Goal: Task Accomplishment & Management: Complete application form

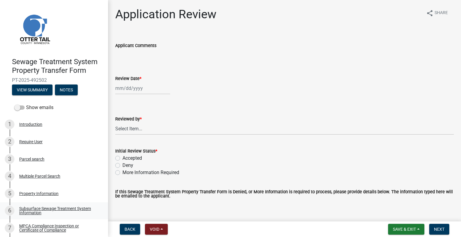
click at [73, 205] on link "6 Subsurface Sewage Treatment System Information" at bounding box center [54, 211] width 108 height 17
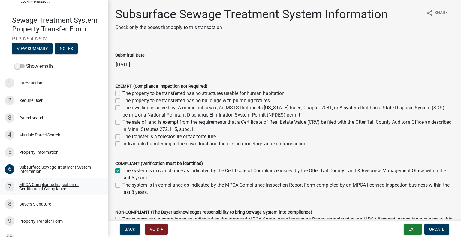
scroll to position [44, 0]
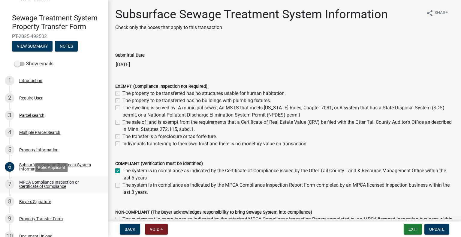
click at [66, 178] on link "7 MPCA Compliance Inspection or Certificate of Compliance" at bounding box center [54, 184] width 108 height 17
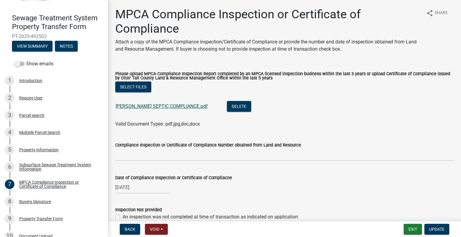
click at [170, 106] on link "CRAWFORD SEPTIC COMPLIANCE.pdf" at bounding box center [162, 107] width 92 height 6
drag, startPoint x: 50, startPoint y: 203, endPoint x: 49, endPoint y: 206, distance: 4.1
click at [50, 203] on div "Buyers Signature" at bounding box center [35, 202] width 32 height 4
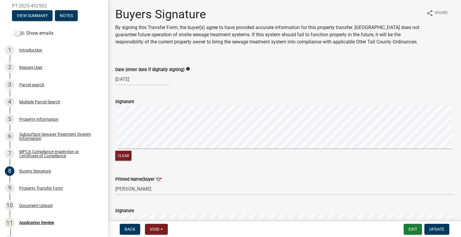
scroll to position [76, 0]
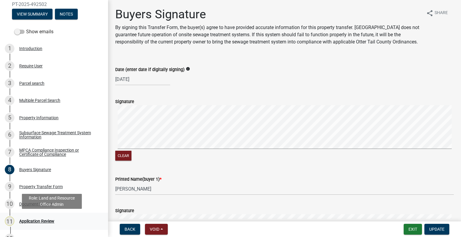
click at [49, 218] on div "11 Application Review" at bounding box center [52, 222] width 94 height 10
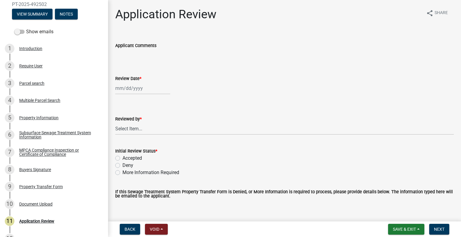
click at [144, 89] on div at bounding box center [142, 88] width 55 height 12
select select "10"
select select "2025"
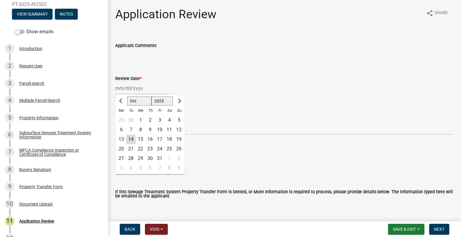
click at [130, 138] on div "14" at bounding box center [131, 140] width 10 height 10
type input "[DATE]"
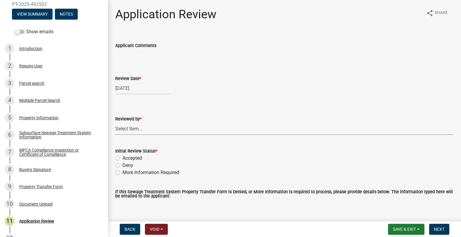
click at [139, 132] on select "Select Item... [PERSON_NAME] [PERSON_NAME] [PERSON_NAME] [PERSON_NAME] [PERSON_…" at bounding box center [284, 129] width 339 height 12
click at [115, 123] on select "Select Item... [PERSON_NAME] [PERSON_NAME] [PERSON_NAME] [PERSON_NAME] [PERSON_…" at bounding box center [284, 129] width 339 height 12
select select "2217fab6-25d2-4df2-8e35-18ddd05e0fe8"
click at [136, 157] on label "Accepted" at bounding box center [132, 158] width 20 height 7
click at [126, 157] on input "Accepted" at bounding box center [124, 157] width 4 height 4
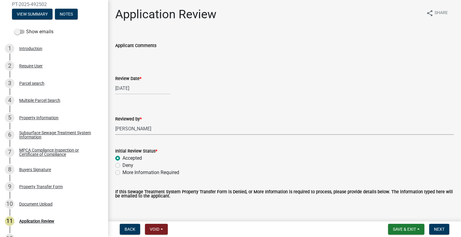
radio input "true"
click at [447, 228] on button "Next" at bounding box center [439, 229] width 20 height 11
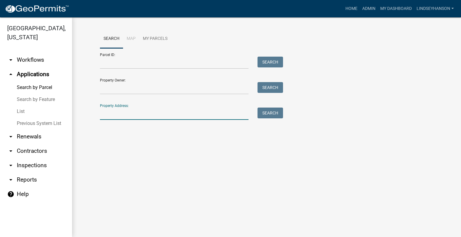
click at [48, 60] on link "arrow_drop_down Workflows" at bounding box center [36, 60] width 72 height 14
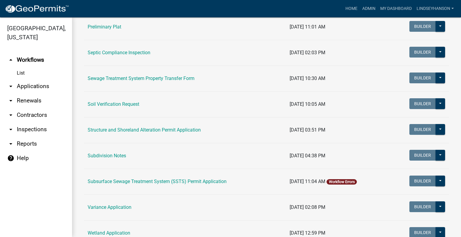
scroll to position [312, 0]
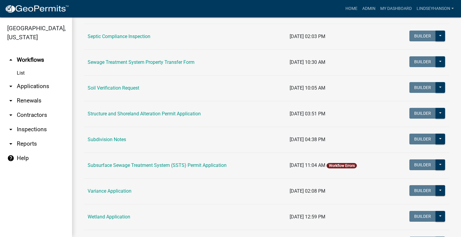
click at [453, 150] on div "Workflows Workflows Archive Name Last Published Cannabis and Lower-Potency Hemp…" at bounding box center [266, 2] width 389 height 594
click at [45, 88] on link "arrow_drop_down Applications" at bounding box center [36, 86] width 72 height 14
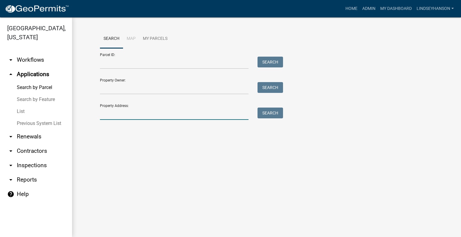
click at [185, 114] on input "Property Address:" at bounding box center [174, 114] width 149 height 12
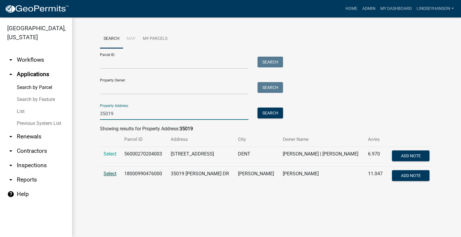
type input "35019"
click at [108, 173] on span "Select" at bounding box center [110, 174] width 13 height 6
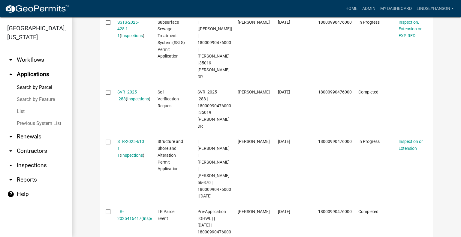
scroll to position [229, 0]
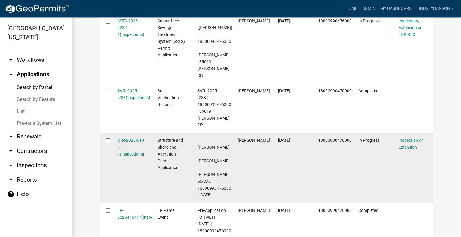
click at [127, 133] on datatable-body-cell "STR-2025-610 1 1 ( Inspections )" at bounding box center [131, 168] width 40 height 70
click at [128, 138] on link "STR-2025-610 1 1" at bounding box center [130, 147] width 27 height 19
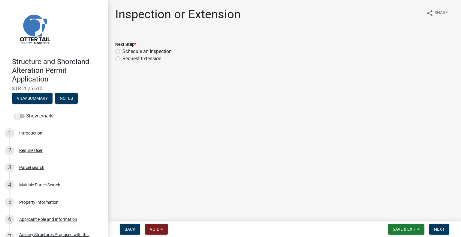
click at [152, 51] on label "Schedule an Inspection" at bounding box center [146, 51] width 49 height 7
click at [126, 51] on input "Schedule an Inspection" at bounding box center [124, 50] width 4 height 4
radio input "true"
click at [437, 229] on span "Next" at bounding box center [439, 229] width 11 height 5
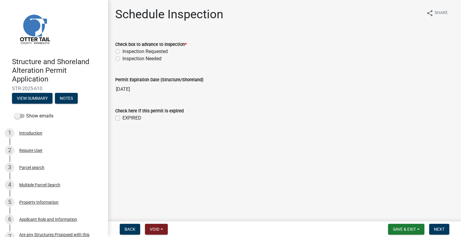
click at [154, 47] on div "Check box to advance to Inspection *" at bounding box center [284, 44] width 339 height 7
click at [158, 52] on label "Inspection Requested" at bounding box center [144, 51] width 45 height 7
click at [126, 52] on input "Inspection Requested" at bounding box center [124, 50] width 4 height 4
radio input "true"
click at [440, 230] on span "Next" at bounding box center [439, 229] width 11 height 5
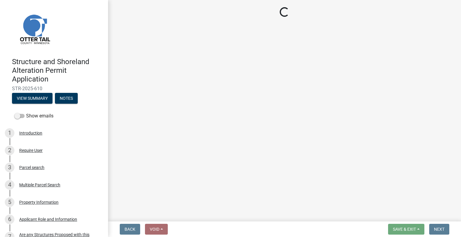
select select "710d5f49-2663-4e73-9718-d0c4e189f5ed"
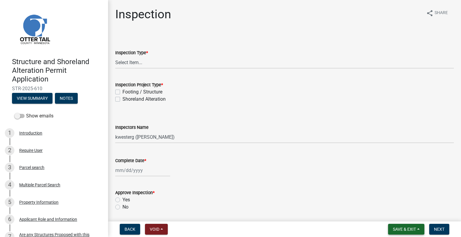
click at [403, 231] on span "Save & Exit" at bounding box center [404, 229] width 23 height 5
click at [396, 208] on button "Save & Exit" at bounding box center [400, 214] width 48 height 14
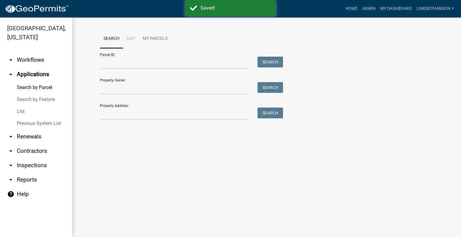
click at [31, 62] on link "arrow_drop_down Workflows" at bounding box center [36, 60] width 72 height 14
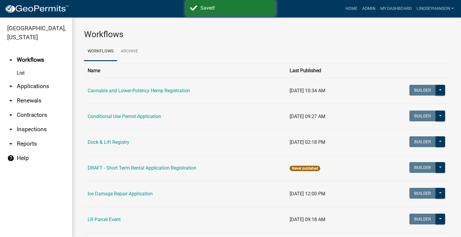
click at [41, 87] on link "arrow_drop_down Applications" at bounding box center [36, 86] width 72 height 14
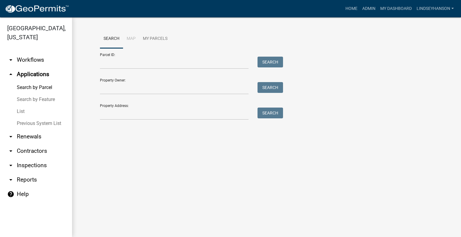
click at [25, 62] on link "arrow_drop_down Workflows" at bounding box center [36, 60] width 72 height 14
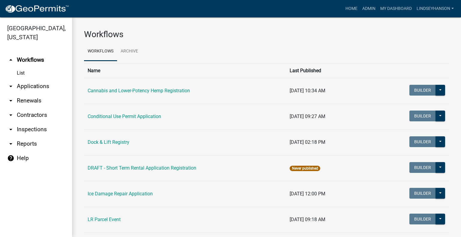
click at [32, 86] on link "arrow_drop_down Applications" at bounding box center [36, 86] width 72 height 14
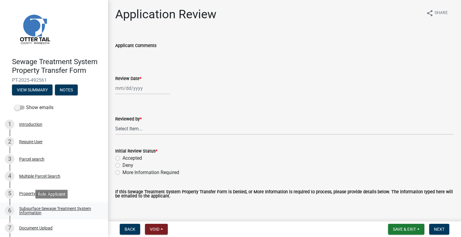
click at [76, 209] on div "Subsurface Sewage Treatment System Information" at bounding box center [58, 211] width 79 height 8
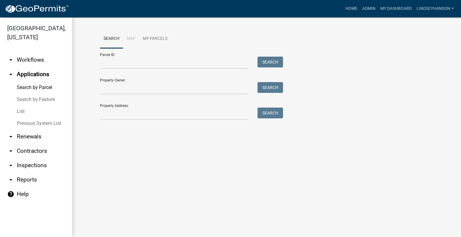
click at [29, 53] on link "arrow_drop_down Workflows" at bounding box center [36, 60] width 72 height 14
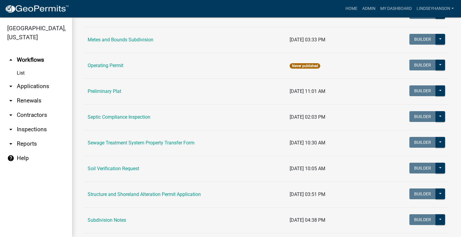
scroll to position [316, 0]
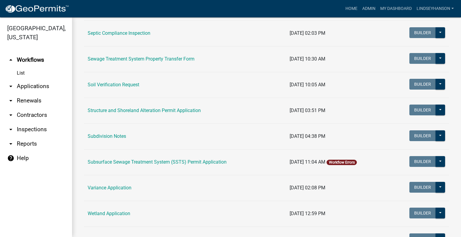
click at [213, 157] on td "Subsurface Sewage Treatment System (SSTS) Permit Application" at bounding box center [185, 162] width 202 height 26
click at [210, 162] on link "Subsurface Sewage Treatment System (SSTS) Permit Application" at bounding box center [157, 162] width 139 height 6
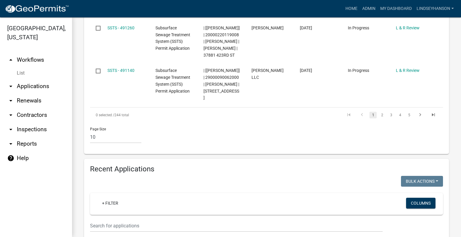
scroll to position [591, 0]
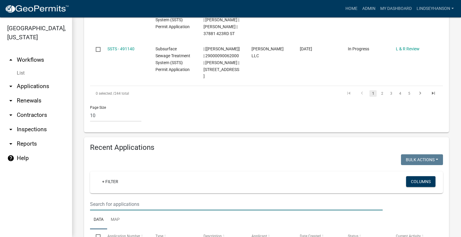
click at [150, 198] on input "text" at bounding box center [236, 204] width 293 height 12
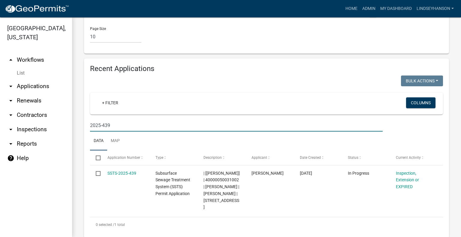
scroll to position [671, 0]
type input "2025-439"
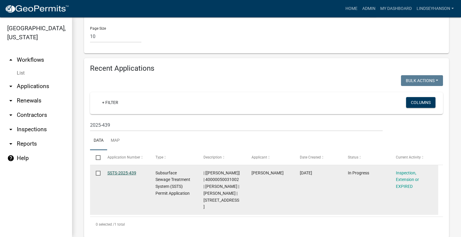
click at [132, 171] on link "SSTS-2025-439" at bounding box center [121, 173] width 29 height 5
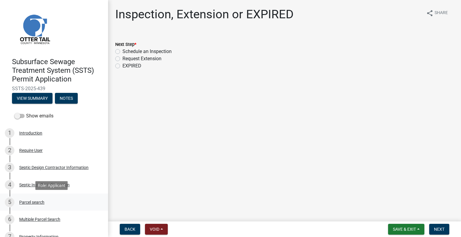
click at [43, 201] on div "Parcel search" at bounding box center [31, 202] width 25 height 4
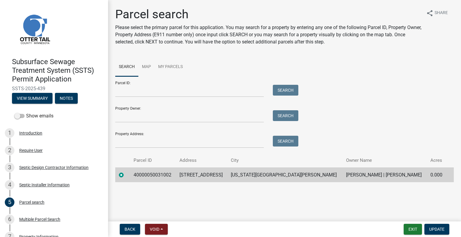
click at [156, 173] on td "40000050031002" at bounding box center [153, 175] width 46 height 15
copy td "40000050031002"
click at [223, 174] on td "39070 CO HWY 67" at bounding box center [201, 175] width 51 height 15
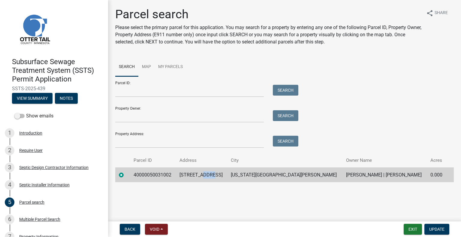
click at [223, 174] on td "39070 CO HWY 67" at bounding box center [201, 175] width 51 height 15
copy td "39070 CO HWY 67"
click at [275, 174] on td "NEW YORK MILLS" at bounding box center [284, 175] width 115 height 15
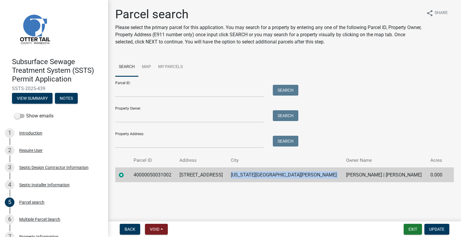
click at [275, 174] on td "NEW YORK MILLS" at bounding box center [284, 175] width 115 height 15
copy td "NEW YORK MILLS"
click at [361, 175] on td "MAYNARD E FALK | SYLVIA J FALK" at bounding box center [384, 175] width 84 height 15
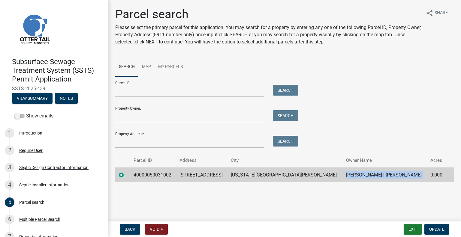
click at [361, 175] on td "MAYNARD E FALK | SYLVIA J FALK" at bounding box center [384, 175] width 84 height 15
drag, startPoint x: 361, startPoint y: 175, endPoint x: 358, endPoint y: 176, distance: 3.1
copy td "MAYNARD E FALK | SYLVIA J FALK"
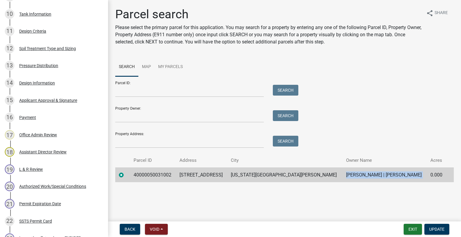
scroll to position [358, 0]
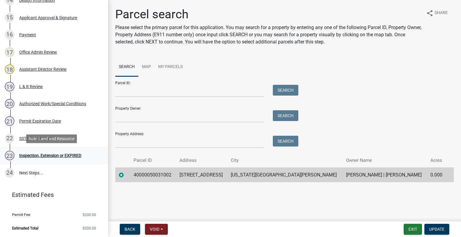
click at [72, 154] on div "Inspection, Extension or EXPIRED" at bounding box center [50, 156] width 62 height 4
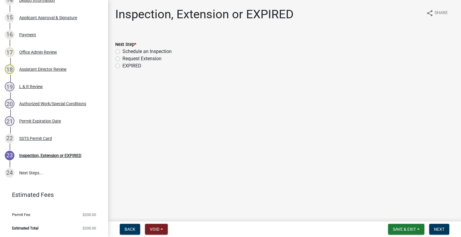
click at [140, 51] on label "Schedule an Inspection" at bounding box center [146, 51] width 49 height 7
click at [126, 51] on input "Schedule an Inspection" at bounding box center [124, 50] width 4 height 4
radio input "true"
click at [443, 228] on span "Next" at bounding box center [439, 229] width 11 height 5
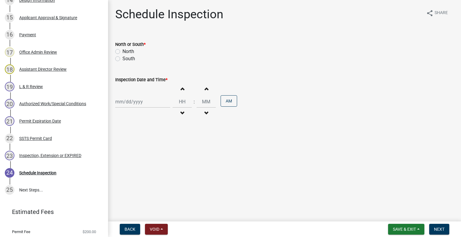
scroll to position [375, 0]
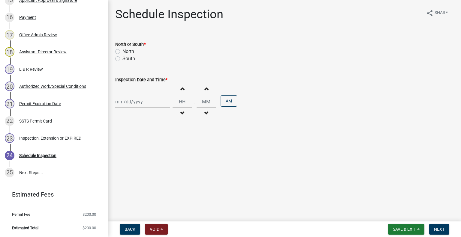
click at [124, 51] on label "North" at bounding box center [128, 51] width 12 height 7
click at [124, 51] on input "North" at bounding box center [124, 50] width 4 height 4
radio input "true"
click at [140, 101] on div at bounding box center [142, 102] width 55 height 12
select select "10"
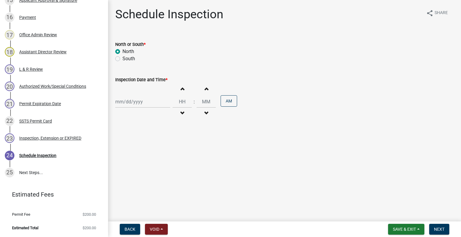
select select "2025"
click at [140, 152] on div "15" at bounding box center [141, 153] width 10 height 10
type input "10/15/2025"
click at [181, 113] on span "button" at bounding box center [182, 113] width 3 height 5
type input "11"
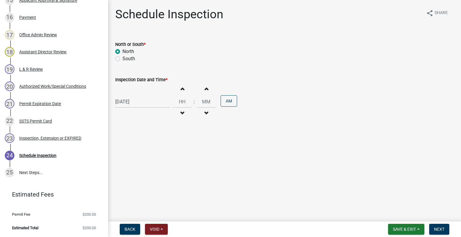
type input "00"
click at [181, 87] on button "Increment hours" at bounding box center [182, 88] width 13 height 11
click at [184, 89] on button "Increment hours" at bounding box center [182, 88] width 13 height 11
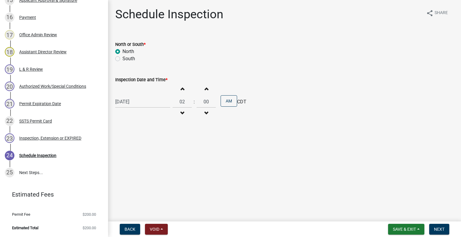
type input "03"
click at [226, 104] on button "AM" at bounding box center [229, 100] width 17 height 11
click at [437, 230] on span "Next" at bounding box center [439, 229] width 11 height 5
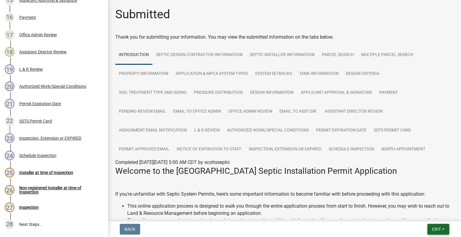
scroll to position [427, 0]
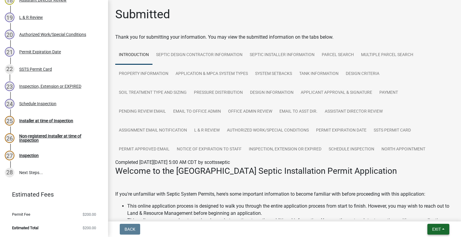
click at [446, 227] on button "Exit" at bounding box center [438, 229] width 22 height 11
click at [431, 218] on button "Save & Exit" at bounding box center [426, 214] width 48 height 14
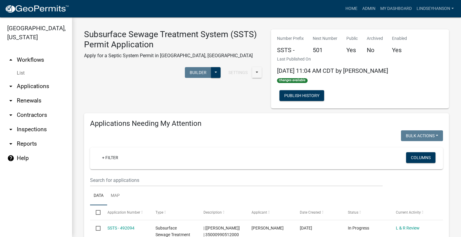
click at [38, 86] on link "arrow_drop_down Applications" at bounding box center [36, 86] width 72 height 14
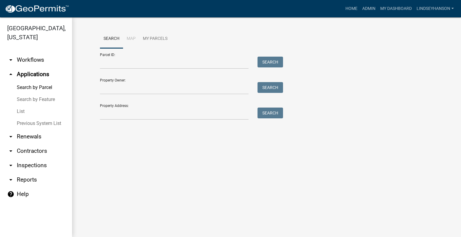
click at [34, 59] on link "arrow_drop_down Workflows" at bounding box center [36, 60] width 72 height 14
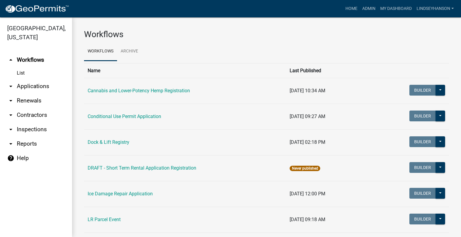
click at [41, 88] on link "arrow_drop_down Applications" at bounding box center [36, 86] width 72 height 14
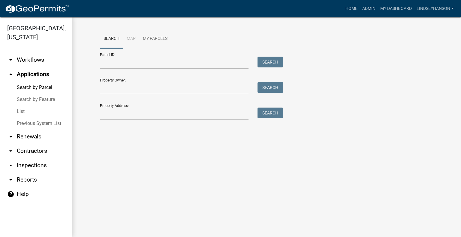
click at [35, 63] on link "arrow_drop_down Workflows" at bounding box center [36, 60] width 72 height 14
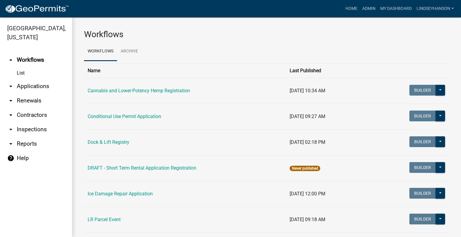
click at [39, 83] on link "arrow_drop_down Applications" at bounding box center [36, 86] width 72 height 14
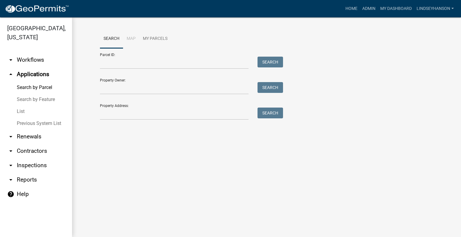
click at [40, 59] on link "arrow_drop_down Workflows" at bounding box center [36, 60] width 72 height 14
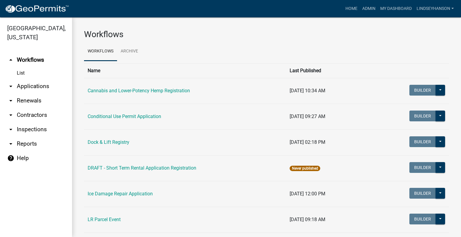
click at [38, 89] on link "arrow_drop_down Applications" at bounding box center [36, 86] width 72 height 14
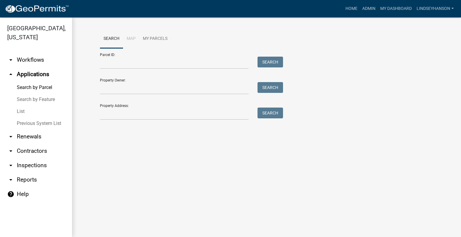
drag, startPoint x: 27, startPoint y: 53, endPoint x: 26, endPoint y: 59, distance: 6.4
click at [27, 53] on link "arrow_drop_down Workflows" at bounding box center [36, 60] width 72 height 14
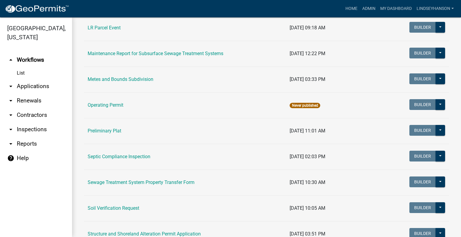
scroll to position [245, 0]
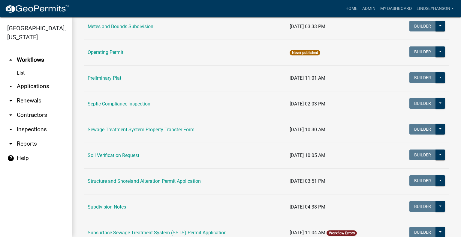
click at [212, 232] on link "Subsurface Sewage Treatment System (SSTS) Permit Application" at bounding box center [157, 233] width 139 height 6
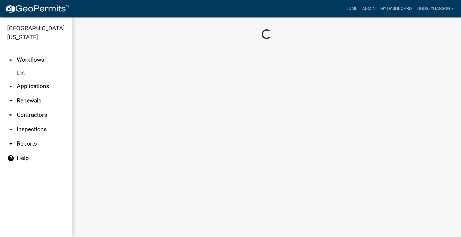
click at [41, 89] on link "arrow_drop_down Applications" at bounding box center [36, 86] width 72 height 14
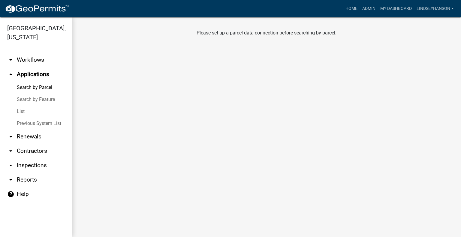
click at [37, 62] on link "arrow_drop_down Workflows" at bounding box center [36, 60] width 72 height 14
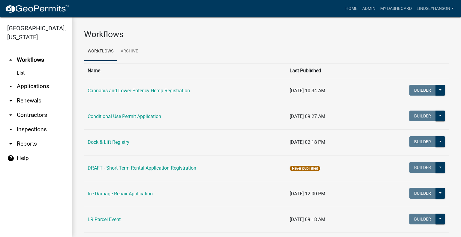
click at [43, 85] on link "arrow_drop_down Applications" at bounding box center [36, 86] width 72 height 14
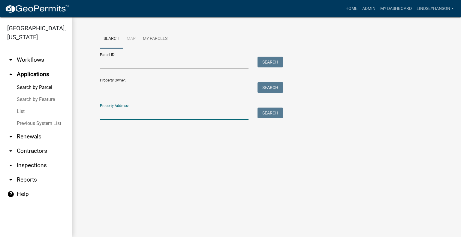
click at [170, 114] on input "Property Address:" at bounding box center [174, 114] width 149 height 12
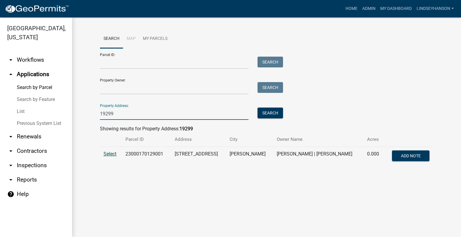
type input "19299"
click at [111, 153] on span "Select" at bounding box center [110, 154] width 13 height 6
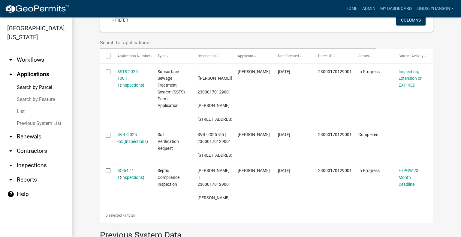
scroll to position [180, 0]
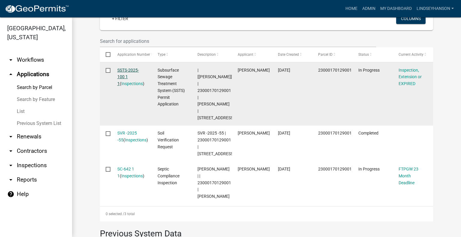
click at [127, 69] on link "SSTS-2025-100 1 1" at bounding box center [128, 77] width 22 height 19
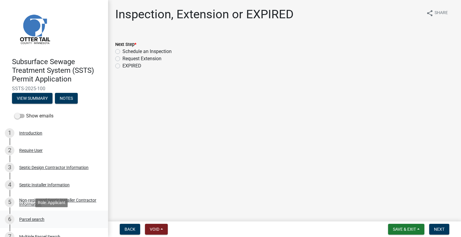
click at [39, 215] on link "6 Parcel search" at bounding box center [54, 219] width 108 height 17
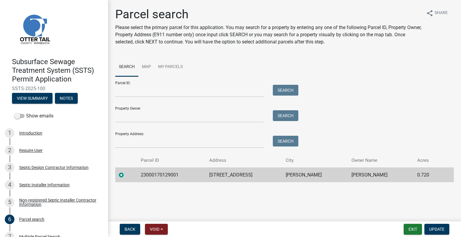
click at [150, 172] on td "23000170129001" at bounding box center [171, 175] width 68 height 15
copy td "23000170129001"
click at [217, 174] on td "19299 540TH AVE" at bounding box center [244, 175] width 77 height 15
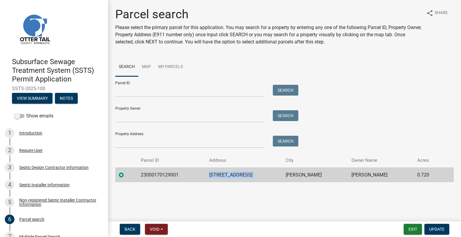
click at [217, 174] on td "19299 540TH AVE" at bounding box center [244, 175] width 77 height 15
copy td "19299 540TH AVE"
click at [301, 176] on td "HENNING" at bounding box center [315, 175] width 66 height 15
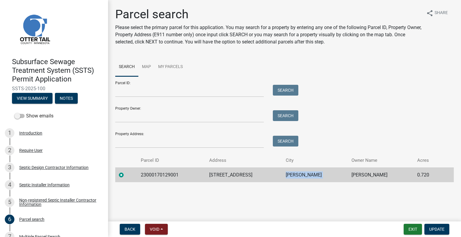
copy td "HENNING"
drag, startPoint x: 363, startPoint y: 177, endPoint x: 360, endPoint y: 174, distance: 4.0
click at [363, 177] on td "NORMAN SCHULKE" at bounding box center [381, 175] width 66 height 15
click at [360, 174] on td "NORMAN SCHULKE" at bounding box center [381, 175] width 66 height 15
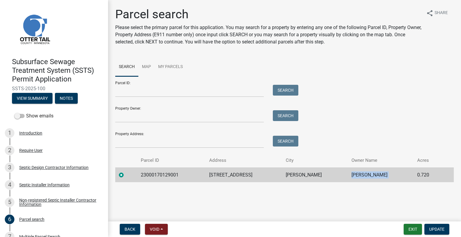
click at [360, 174] on td "NORMAN SCHULKE" at bounding box center [381, 175] width 66 height 15
copy td "NORMAN SCHULKE"
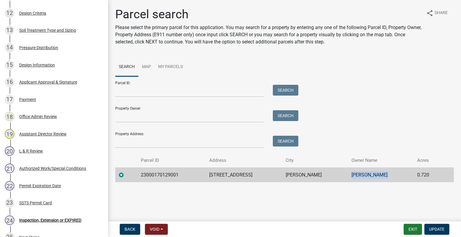
scroll to position [375, 0]
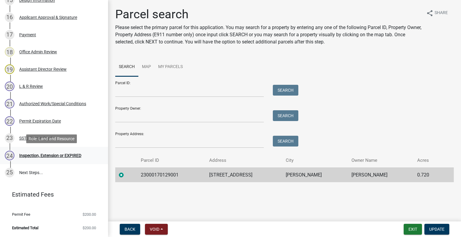
click at [59, 152] on div "24 Inspection, Extension or EXPIRED" at bounding box center [52, 156] width 94 height 10
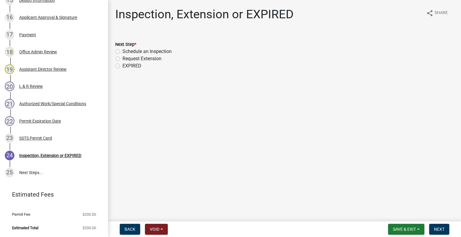
click at [137, 51] on label "Schedule an Inspection" at bounding box center [146, 51] width 49 height 7
click at [126, 51] on input "Schedule an Inspection" at bounding box center [124, 50] width 4 height 4
radio input "true"
click at [445, 229] on button "Next" at bounding box center [439, 229] width 20 height 11
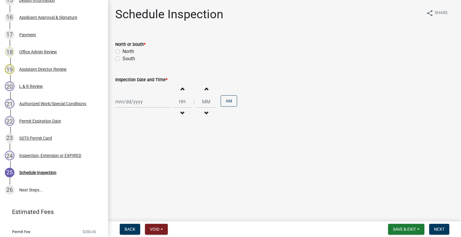
scroll to position [393, 0]
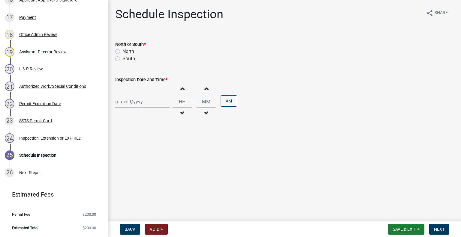
click at [127, 59] on label "South" at bounding box center [128, 58] width 13 height 7
click at [126, 59] on input "South" at bounding box center [124, 57] width 4 height 4
radio input "true"
click at [131, 101] on div at bounding box center [142, 102] width 55 height 12
select select "10"
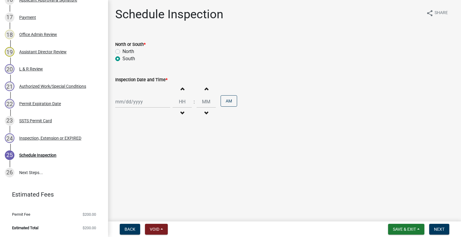
select select "2025"
click at [140, 152] on div "15" at bounding box center [141, 153] width 10 height 10
type input "10/15/2025"
click at [181, 100] on input "Hours" at bounding box center [182, 102] width 19 height 12
click at [182, 117] on button "Decrement hours" at bounding box center [182, 113] width 13 height 11
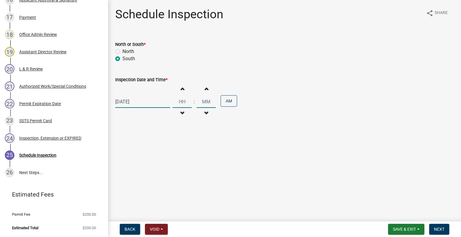
type input "11"
type input "00"
click at [182, 117] on button "Decrement hours" at bounding box center [182, 113] width 13 height 11
type input "10"
click at [230, 97] on button "PM" at bounding box center [229, 100] width 17 height 11
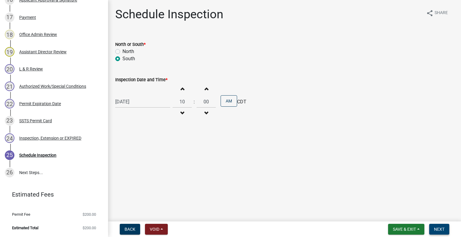
click at [435, 228] on span "Next" at bounding box center [439, 229] width 11 height 5
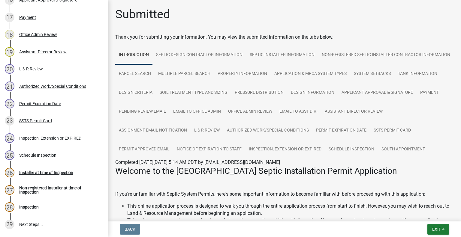
scroll to position [444, 0]
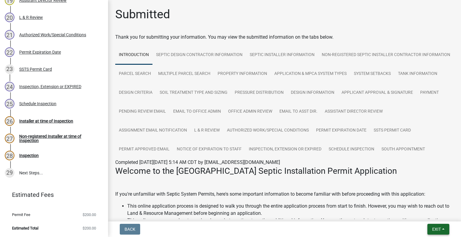
click at [443, 229] on button "Exit" at bounding box center [438, 229] width 22 height 11
click at [425, 214] on button "Save & Exit" at bounding box center [426, 214] width 48 height 14
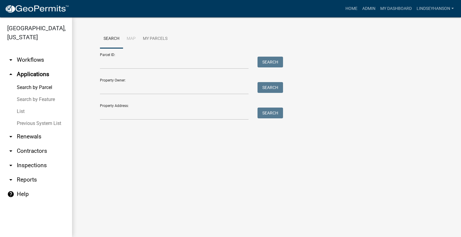
click at [40, 59] on link "arrow_drop_down Workflows" at bounding box center [36, 60] width 72 height 14
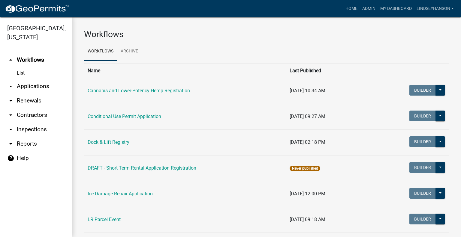
click at [41, 87] on link "arrow_drop_down Applications" at bounding box center [36, 86] width 72 height 14
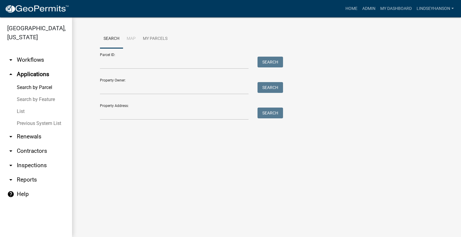
click at [40, 60] on link "arrow_drop_down Workflows" at bounding box center [36, 60] width 72 height 14
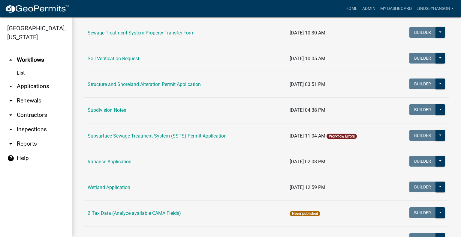
scroll to position [342, 0]
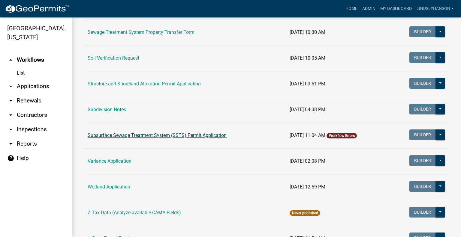
click at [216, 136] on link "Subsurface Sewage Treatment System (SSTS) Permit Application" at bounding box center [157, 136] width 139 height 6
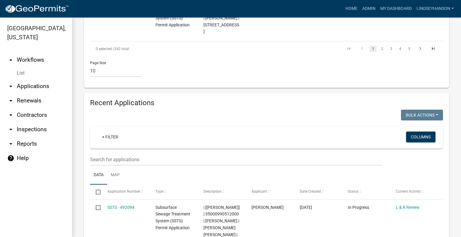
scroll to position [684, 0]
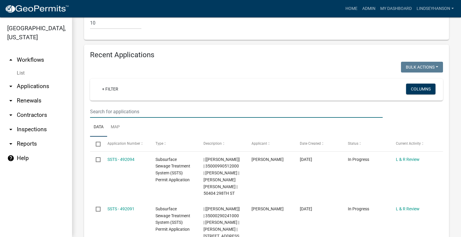
click at [269, 106] on input "text" at bounding box center [236, 112] width 293 height 12
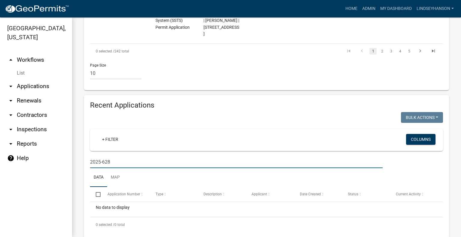
scroll to position [641, 0]
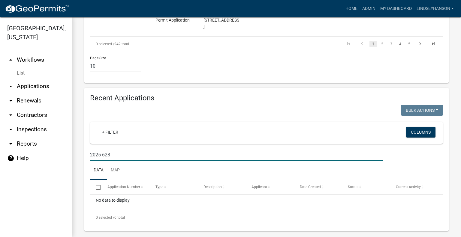
click at [136, 151] on input "2025-628" at bounding box center [236, 155] width 293 height 12
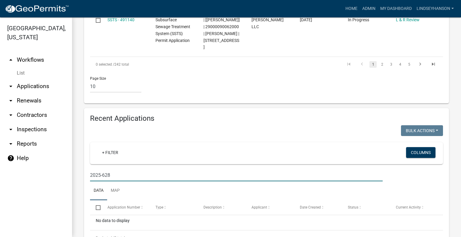
scroll to position [622, 0]
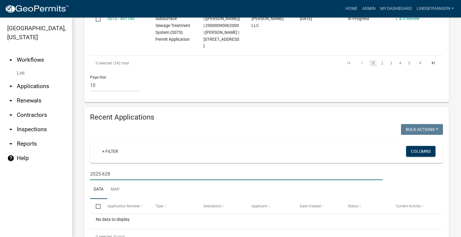
click at [130, 170] on input "2025-628" at bounding box center [236, 174] width 293 height 12
click at [99, 168] on input "2025-628" at bounding box center [236, 174] width 293 height 12
click at [101, 168] on input "2025-628" at bounding box center [236, 174] width 293 height 12
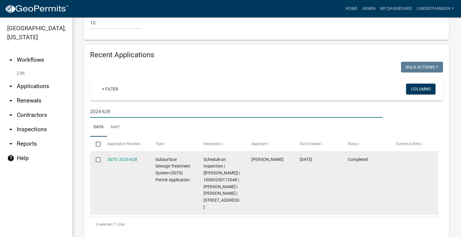
scroll to position [679, 0]
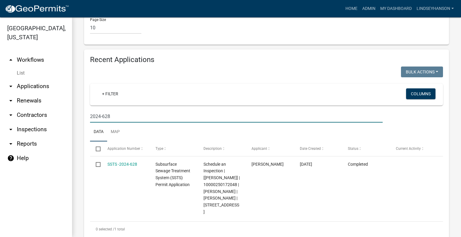
click at [100, 110] on input "2024-628" at bounding box center [236, 116] width 293 height 12
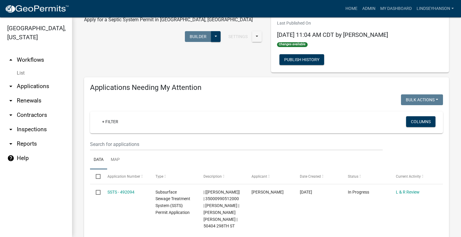
scroll to position [0, 0]
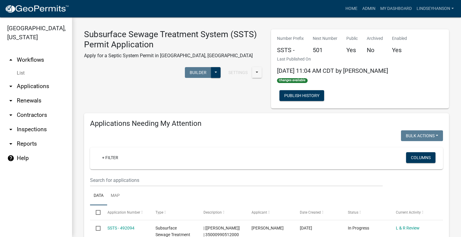
type input "2025-628"
click at [41, 83] on link "arrow_drop_down Applications" at bounding box center [36, 86] width 72 height 14
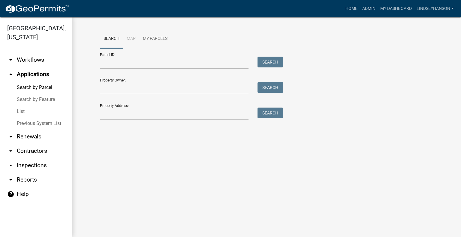
click at [37, 64] on link "arrow_drop_down Workflows" at bounding box center [36, 60] width 72 height 14
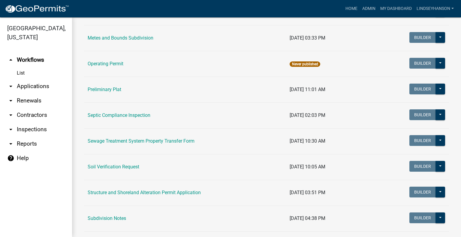
scroll to position [234, 0]
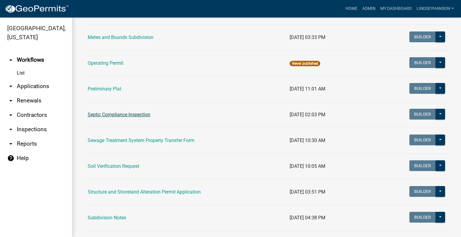
click at [123, 116] on link "Septic Compliance Inspection" at bounding box center [119, 115] width 63 height 6
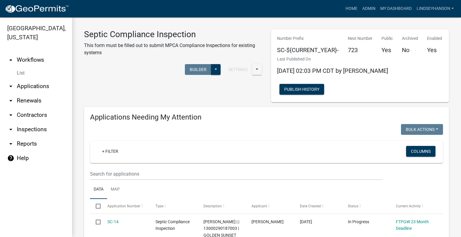
click at [39, 82] on link "arrow_drop_down Applications" at bounding box center [36, 86] width 72 height 14
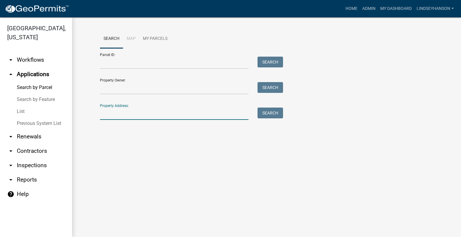
click at [136, 113] on input "Property Address:" at bounding box center [174, 114] width 149 height 12
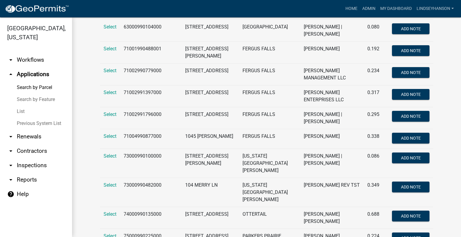
scroll to position [94, 0]
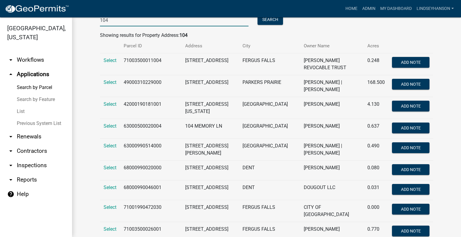
type input "104"
click at [50, 62] on link "arrow_drop_down Workflows" at bounding box center [36, 60] width 72 height 14
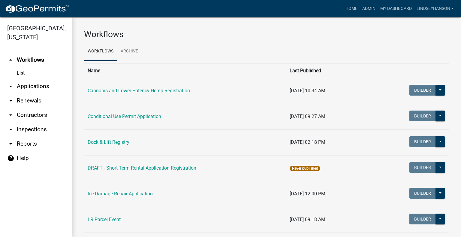
click at [40, 84] on link "arrow_drop_down Applications" at bounding box center [36, 86] width 72 height 14
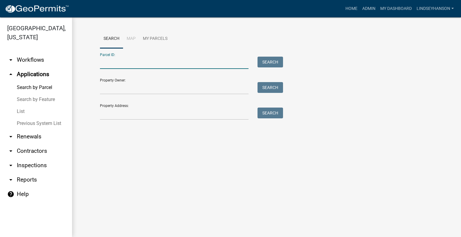
click at [140, 61] on input "Parcel ID:" at bounding box center [174, 63] width 149 height 12
paste input "64000990089000"
type input "64000990089000"
click at [280, 61] on button "Search" at bounding box center [270, 62] width 26 height 11
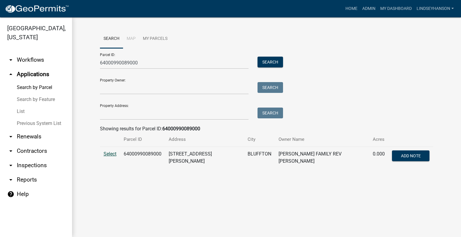
click at [108, 152] on span "Select" at bounding box center [110, 154] width 13 height 6
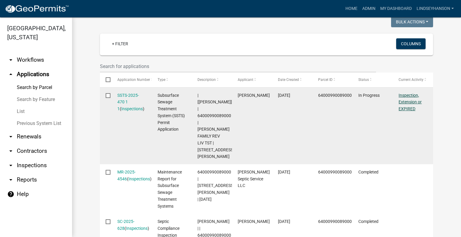
scroll to position [155, 0]
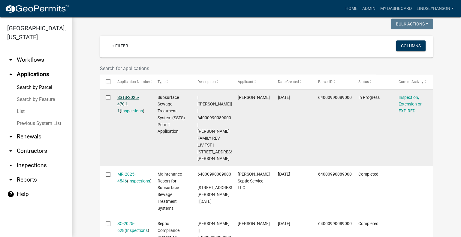
click at [131, 95] on link "SSTS-2025-470 1 1" at bounding box center [128, 104] width 22 height 19
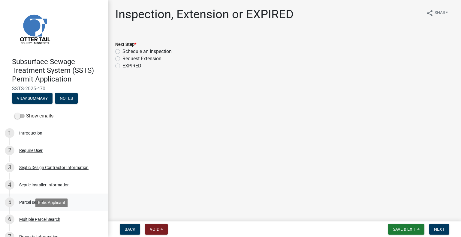
click at [37, 204] on div "Parcel search" at bounding box center [31, 202] width 25 height 4
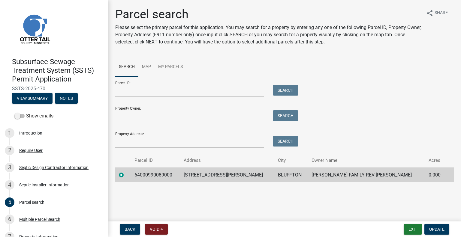
click at [157, 180] on td "64000990089000" at bounding box center [155, 175] width 49 height 15
click at [157, 179] on td "64000990089000" at bounding box center [155, 175] width 49 height 15
copy td "64000990089000"
click at [225, 174] on td "104 WEGSCHEID DR" at bounding box center [227, 175] width 94 height 15
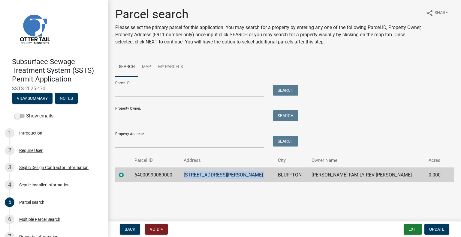
click at [224, 174] on td "104 WEGSCHEID DR" at bounding box center [227, 175] width 94 height 15
copy td "104 WEGSCHEID DR"
click at [282, 176] on td "BLUFFTON" at bounding box center [291, 175] width 34 height 15
click at [282, 175] on td "BLUFFTON" at bounding box center [291, 175] width 34 height 15
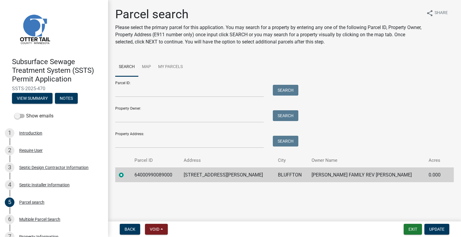
click at [346, 171] on td "WEGSCHEID FAMILY REV LIV TST" at bounding box center [366, 175] width 117 height 15
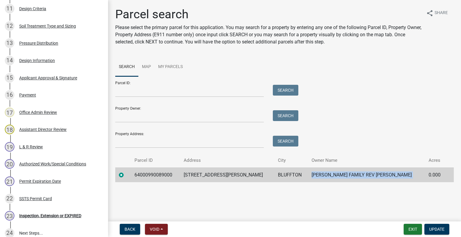
scroll to position [358, 0]
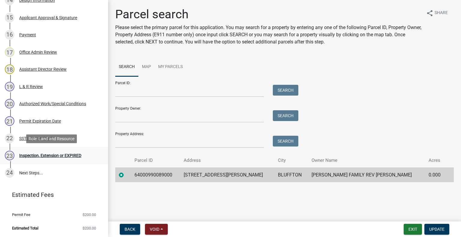
click at [63, 154] on div "Inspection, Extension or EXPIRED" at bounding box center [50, 156] width 62 height 4
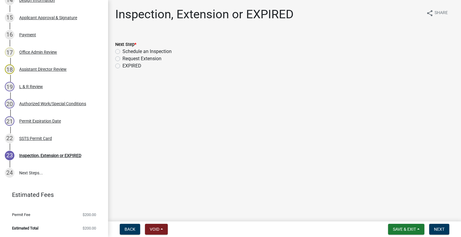
click at [162, 52] on label "Schedule an Inspection" at bounding box center [146, 51] width 49 height 7
click at [126, 52] on input "Schedule an Inspection" at bounding box center [124, 50] width 4 height 4
radio input "true"
click at [437, 230] on span "Next" at bounding box center [439, 229] width 11 height 5
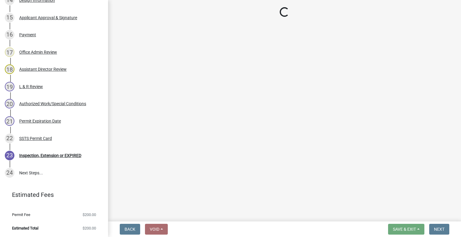
scroll to position [375, 0]
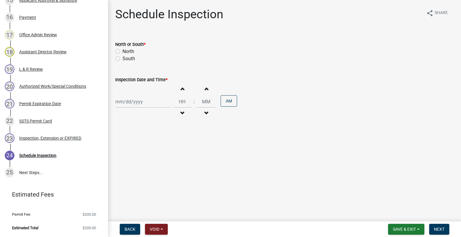
click at [128, 48] on label "North" at bounding box center [128, 51] width 12 height 7
click at [126, 48] on input "North" at bounding box center [124, 50] width 4 height 4
radio input "true"
select select "10"
select select "2025"
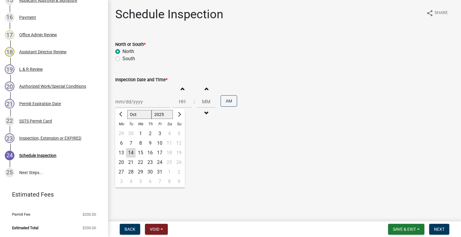
drag, startPoint x: 138, startPoint y: 101, endPoint x: 142, endPoint y: 105, distance: 5.8
click at [138, 101] on div "Jan Feb Mar Apr May Jun Jul Aug Sep Oct Nov Dec 1525 1526 1527 1528 1529 1530 1…" at bounding box center [142, 102] width 55 height 12
click at [138, 151] on div "15" at bounding box center [141, 153] width 10 height 10
type input "10/15/2025"
click at [181, 89] on span "button" at bounding box center [182, 88] width 3 height 5
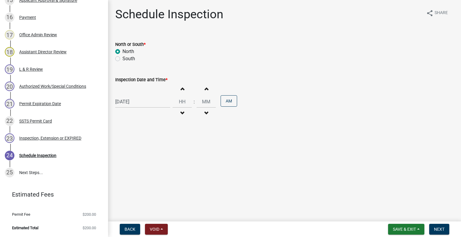
type input "01"
type input "00"
click at [181, 88] on span "button" at bounding box center [182, 88] width 3 height 5
type input "02"
click at [225, 99] on button "AM" at bounding box center [229, 100] width 17 height 11
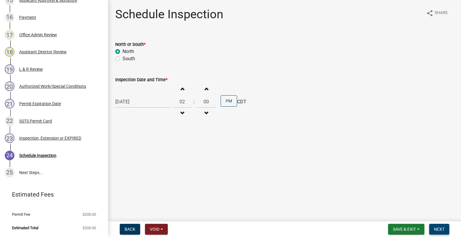
click at [440, 227] on span "Next" at bounding box center [439, 229] width 11 height 5
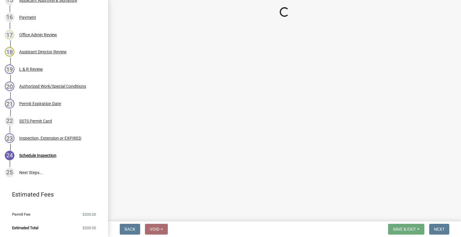
scroll to position [427, 0]
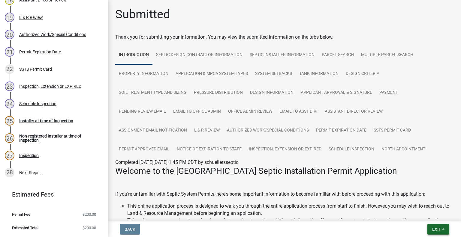
click at [431, 229] on button "Exit" at bounding box center [438, 229] width 22 height 11
click at [426, 214] on button "Save & Exit" at bounding box center [426, 214] width 48 height 14
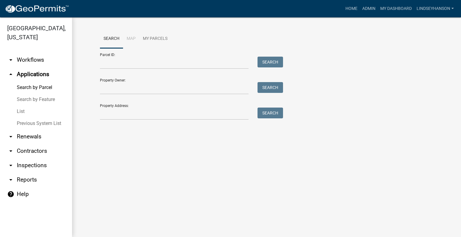
click at [40, 55] on link "arrow_drop_down Workflows" at bounding box center [36, 60] width 72 height 14
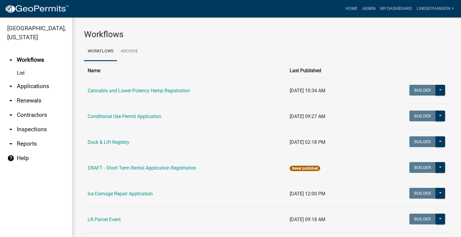
click at [43, 92] on link "arrow_drop_down Applications" at bounding box center [36, 86] width 72 height 14
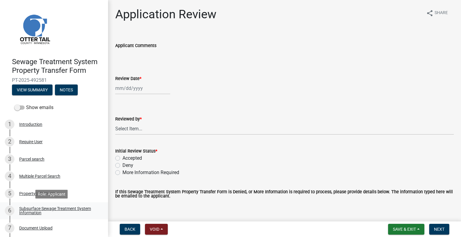
click at [76, 208] on div "Subsurface Sewage Treatment System Information" at bounding box center [58, 211] width 79 height 8
click at [64, 208] on div "Subsurface Sewage Treatment System Information" at bounding box center [58, 211] width 79 height 8
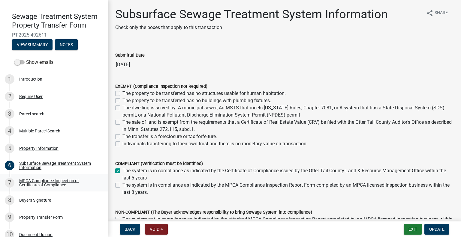
scroll to position [50, 0]
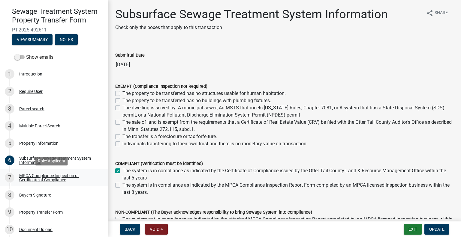
click at [61, 177] on div "MPCA Compliance Inspection or Certificate of Compliance" at bounding box center [58, 178] width 79 height 8
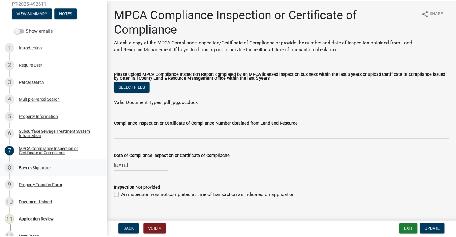
scroll to position [78, 0]
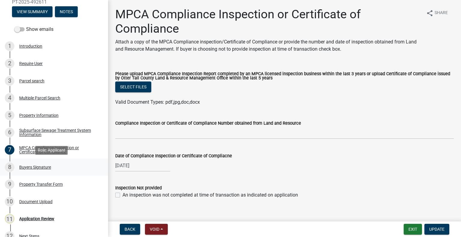
click at [53, 167] on div "8 Buyers Signature" at bounding box center [52, 168] width 94 height 10
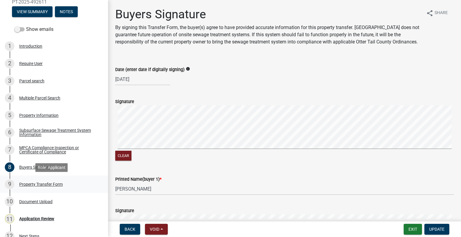
click at [60, 183] on div "Property Transfer Form" at bounding box center [41, 184] width 44 height 4
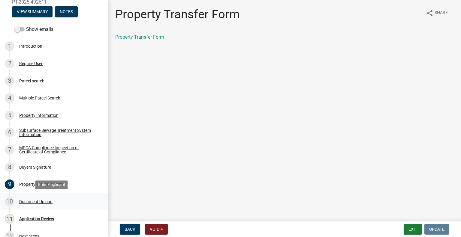
click at [55, 203] on div "10 Document Upload" at bounding box center [52, 202] width 94 height 10
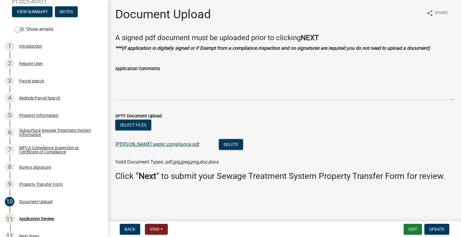
click at [157, 146] on link "[PERSON_NAME] septic compliance.pdf" at bounding box center [158, 145] width 84 height 6
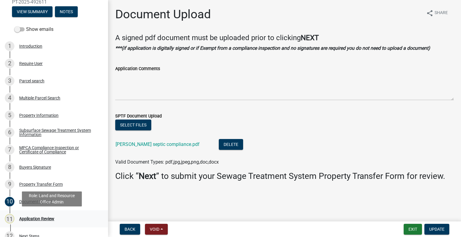
click at [56, 221] on div "11 Application Review" at bounding box center [52, 219] width 94 height 10
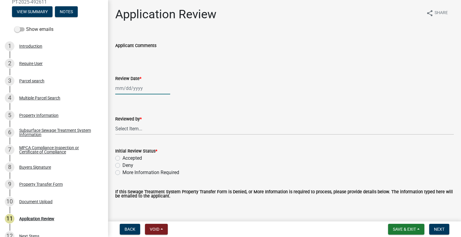
click at [144, 86] on div at bounding box center [142, 88] width 55 height 12
select select "10"
select select "2025"
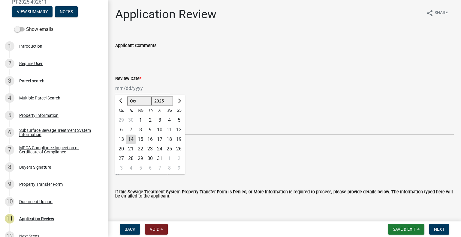
click at [131, 139] on div "14" at bounding box center [131, 140] width 10 height 10
type input "[DATE]"
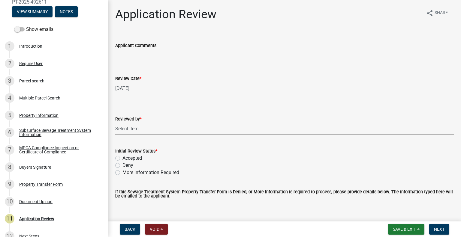
click at [139, 133] on select "Select Item... [PERSON_NAME] [PERSON_NAME] [PERSON_NAME] [PERSON_NAME] [PERSON_…" at bounding box center [284, 129] width 339 height 12
click at [115, 123] on select "Select Item... [PERSON_NAME] [PERSON_NAME] [PERSON_NAME] [PERSON_NAME] [PERSON_…" at bounding box center [284, 129] width 339 height 12
select select "2217fab6-25d2-4df2-8e35-18ddd05e0fe8"
click at [140, 156] on label "Accepted" at bounding box center [132, 158] width 20 height 7
click at [126, 156] on input "Accepted" at bounding box center [124, 157] width 4 height 4
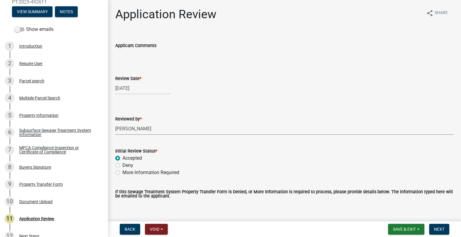
radio input "true"
click at [444, 233] on button "Next" at bounding box center [439, 229] width 20 height 11
